Goal: Transaction & Acquisition: Subscribe to service/newsletter

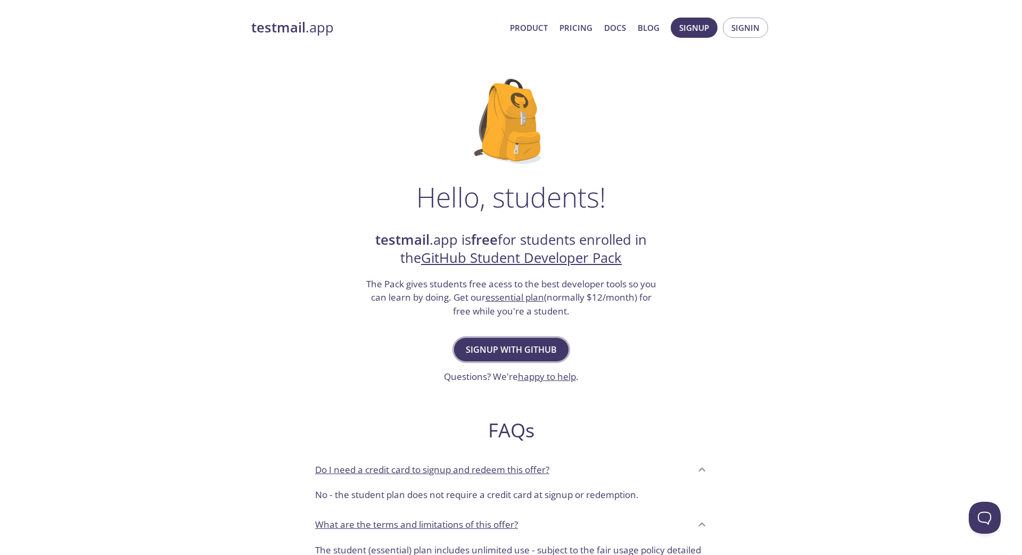
click at [522, 355] on span "Signup with GitHub" at bounding box center [511, 349] width 91 height 15
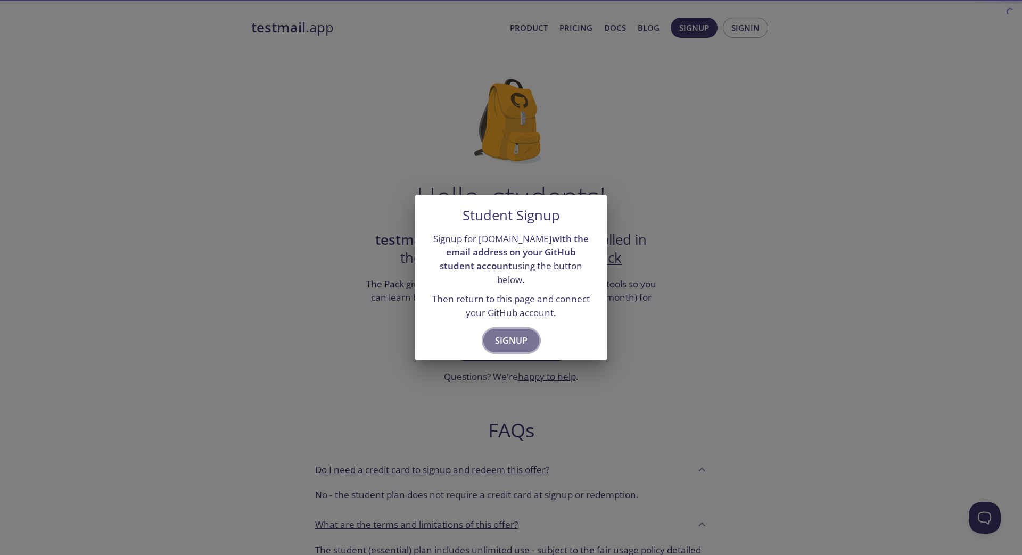
click at [510, 333] on span "Signup" at bounding box center [511, 340] width 32 height 15
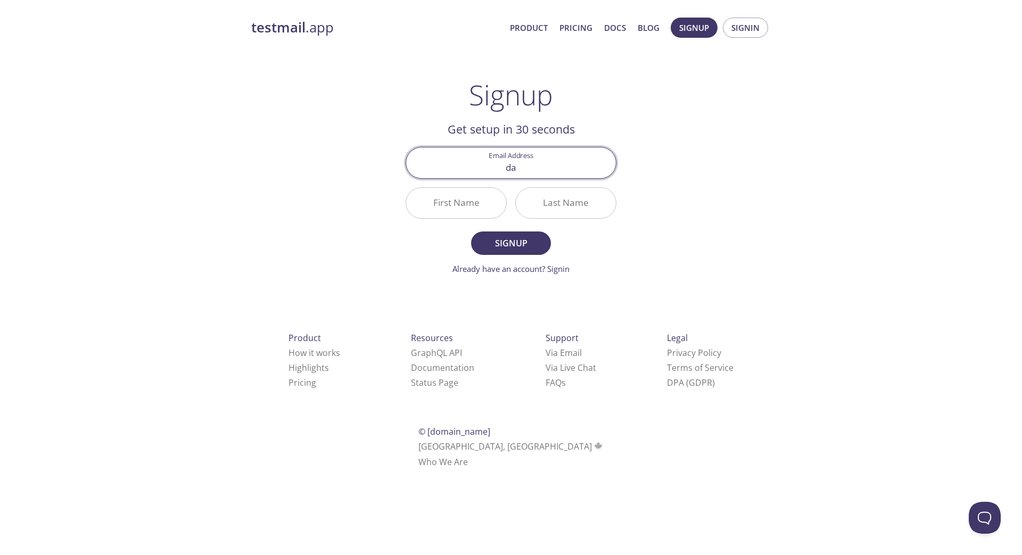
type input "[EMAIL_ADDRESS][DOMAIN_NAME]"
type input "Daim"
type input "Zahoor"
click at [471, 231] on button "Signup" at bounding box center [511, 242] width 80 height 23
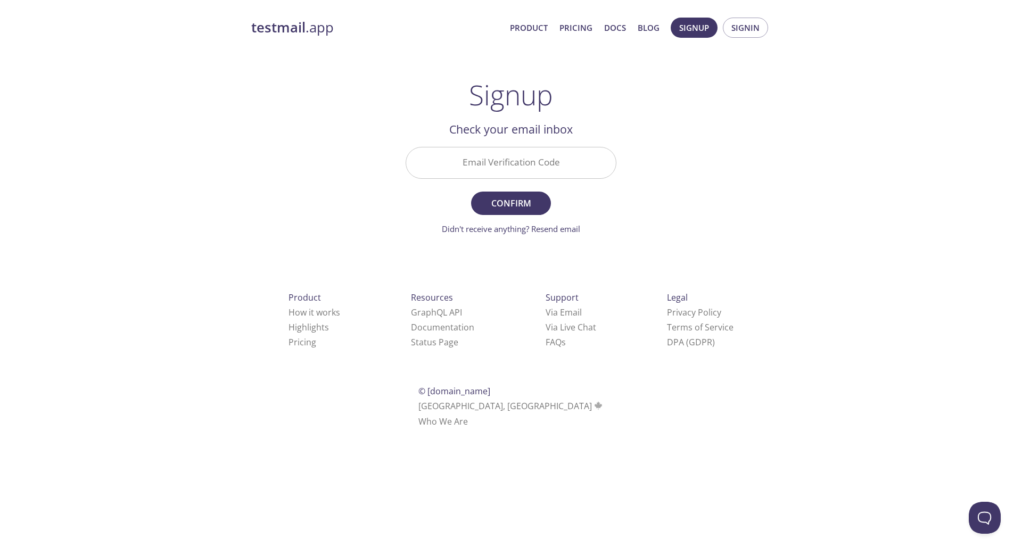
click at [521, 170] on input "Email Verification Code" at bounding box center [511, 162] width 210 height 30
type input "U2REUWT"
click at [537, 197] on span "Confirm" at bounding box center [511, 203] width 56 height 15
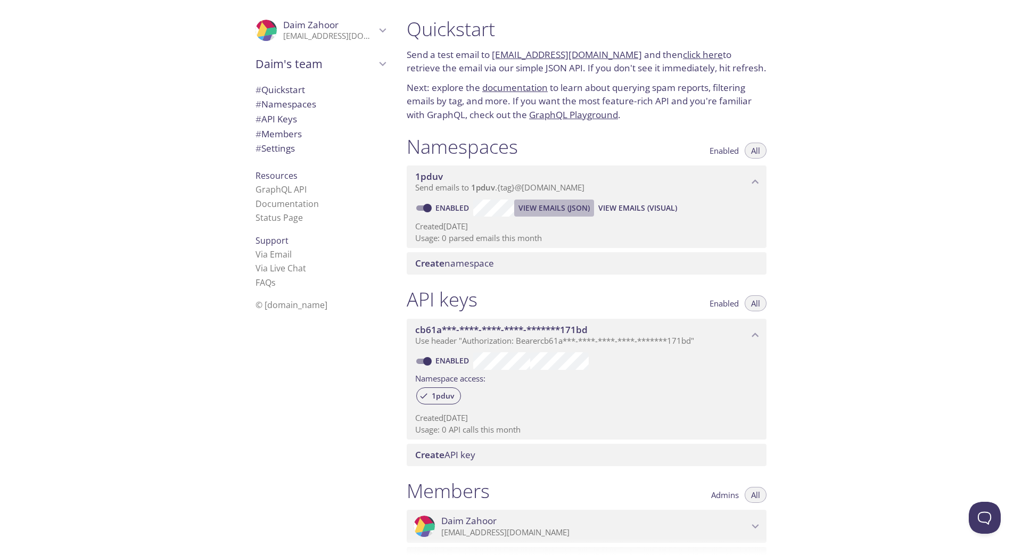
click at [559, 208] on span "View Emails (JSON)" at bounding box center [553, 208] width 71 height 13
click at [288, 86] on span "# Quickstart" at bounding box center [279, 90] width 49 height 12
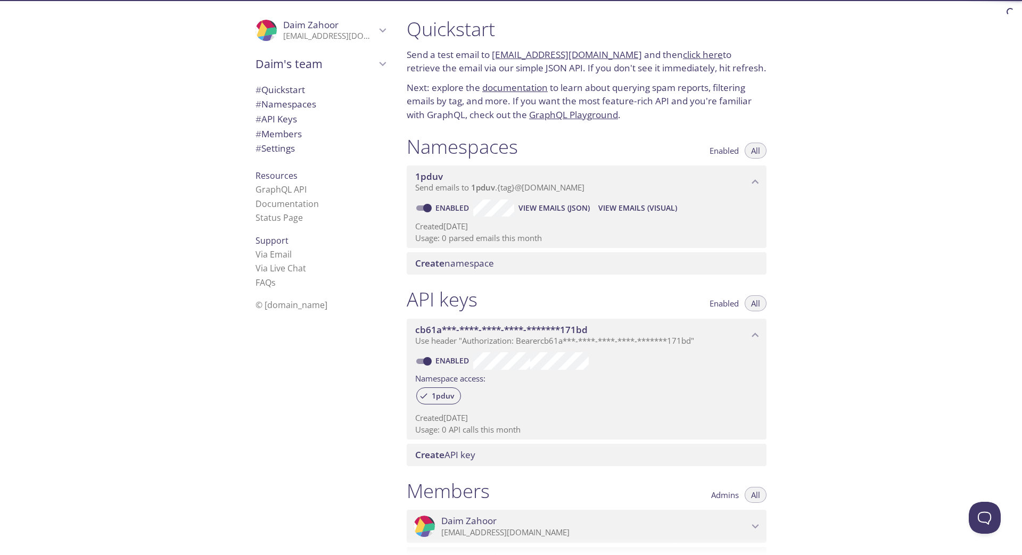
click at [291, 101] on span "# Namespaces" at bounding box center [285, 104] width 61 height 12
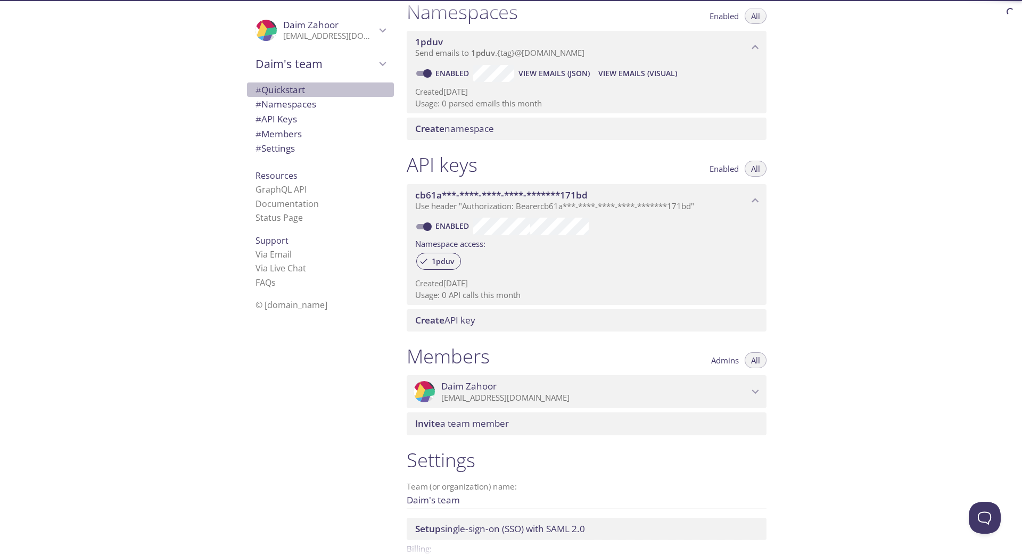
click at [298, 84] on span "# Quickstart" at bounding box center [279, 90] width 49 height 12
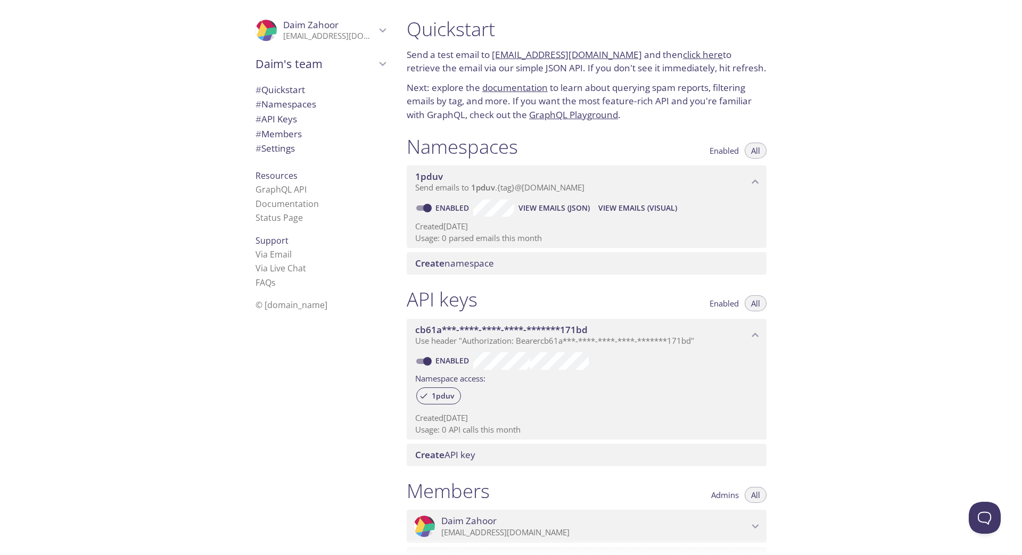
click at [560, 114] on link "GraphQL Playground" at bounding box center [573, 115] width 89 height 12
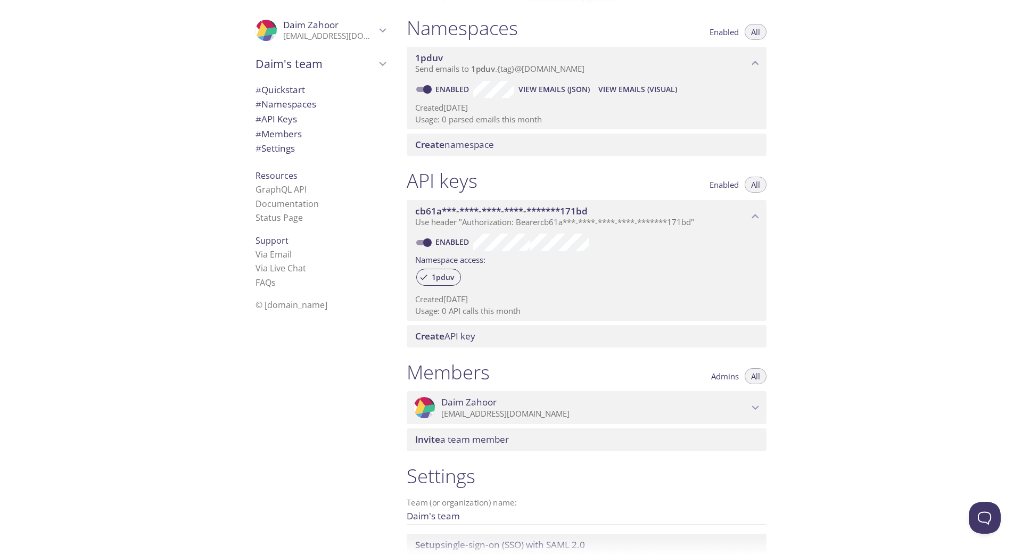
scroll to position [126, 0]
